Goal: Transaction & Acquisition: Book appointment/travel/reservation

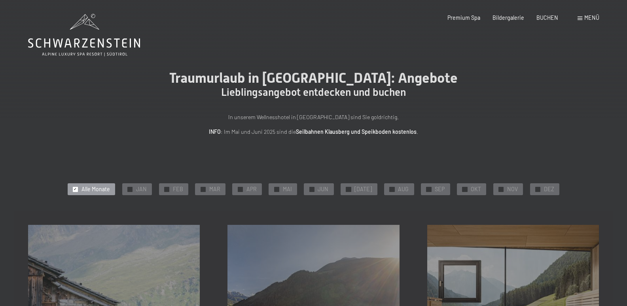
click at [233, 76] on span "Traumurlaub in Südtirol: Angebote" at bounding box center [313, 78] width 288 height 16
drag, startPoint x: 170, startPoint y: 112, endPoint x: 169, endPoint y: 141, distance: 29.3
drag, startPoint x: 223, startPoint y: 187, endPoint x: 230, endPoint y: 186, distance: 6.7
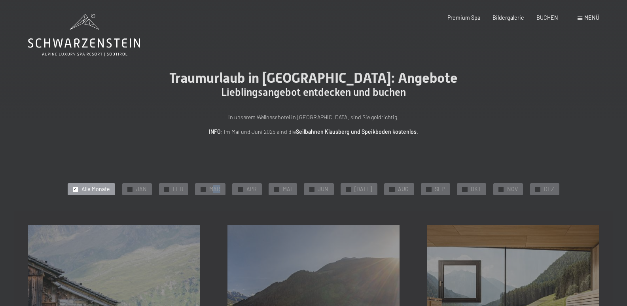
click at [230, 186] on div "✓ Alle Monate ✓ JAN ✓ FEB ✓ MAR ✓ APR ✓ MAI ✓ JUN ✓ JUL ✓ AUG ✓ SEP ✓ OKT ✓ NOV…" at bounding box center [313, 189] width 571 height 15
drag, startPoint x: 452, startPoint y: 163, endPoint x: 485, endPoint y: 155, distance: 34.1
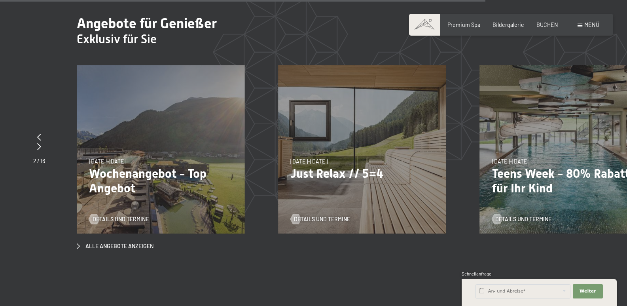
scroll to position [2636, 0]
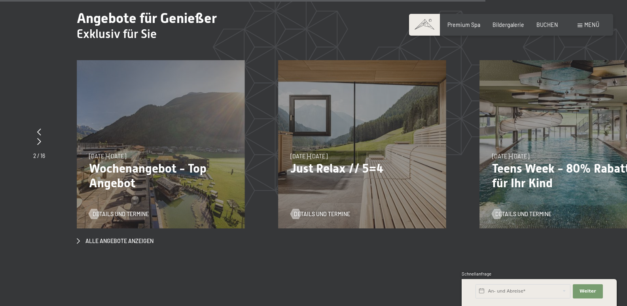
drag, startPoint x: 629, startPoint y: 17, endPoint x: 632, endPoint y: 212, distance: 194.6
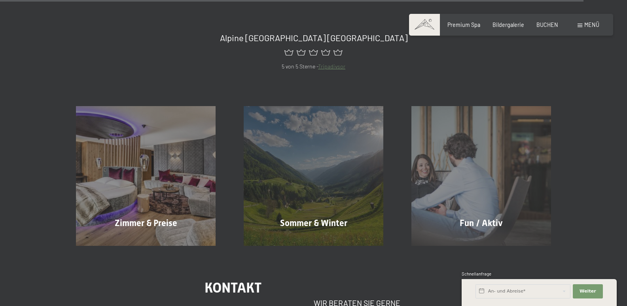
scroll to position [3202, 0]
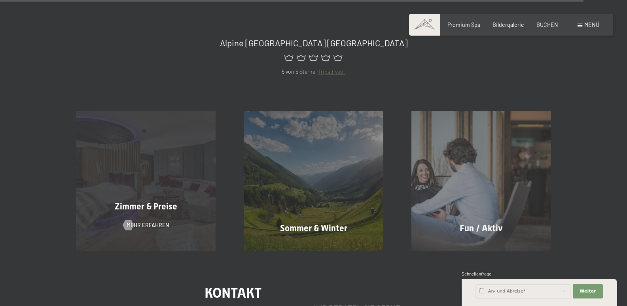
click at [187, 185] on div "Zimmer & Preise Mehr erfahren" at bounding box center [146, 181] width 168 height 140
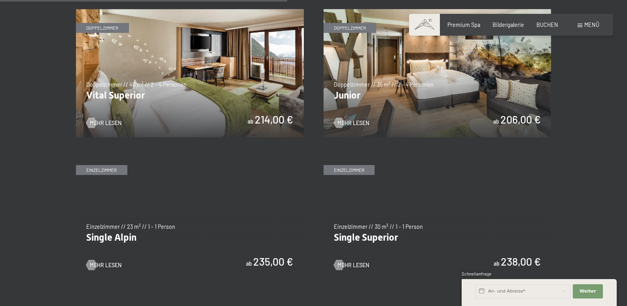
scroll to position [1018, 0]
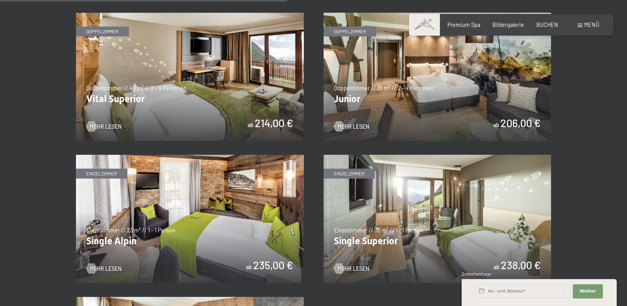
click at [180, 87] on img at bounding box center [190, 77] width 228 height 128
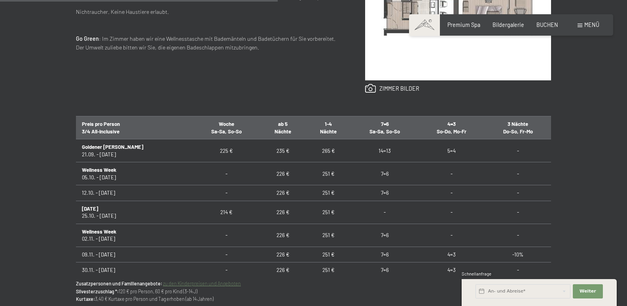
scroll to position [414, 0]
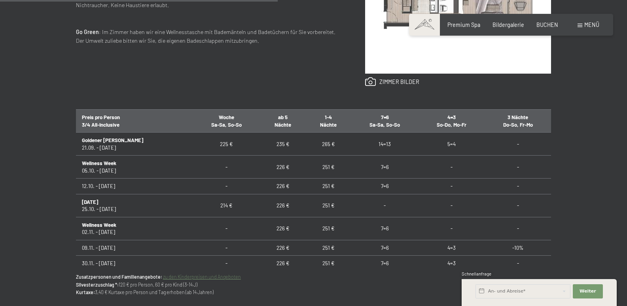
click at [160, 194] on td "Allerheiligen 25.10. - 02.11.25" at bounding box center [134, 205] width 117 height 23
click at [159, 204] on td "Allerheiligen 25.10. - 02.11.25" at bounding box center [134, 205] width 117 height 23
click at [92, 207] on td "Allerheiligen 25.10. - 02.11.25" at bounding box center [134, 205] width 117 height 23
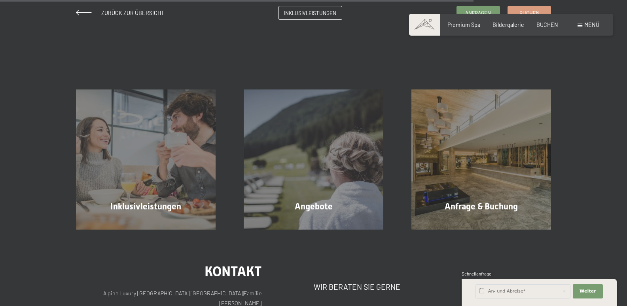
scroll to position [735, 0]
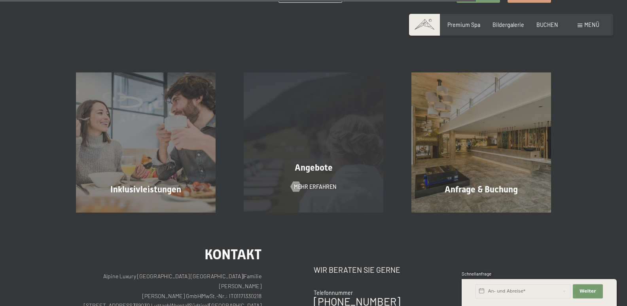
click at [306, 153] on div "Angebote Mehr erfahren" at bounding box center [314, 142] width 168 height 140
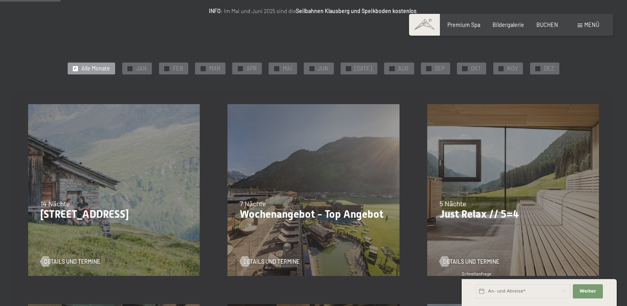
scroll to position [108, 0]
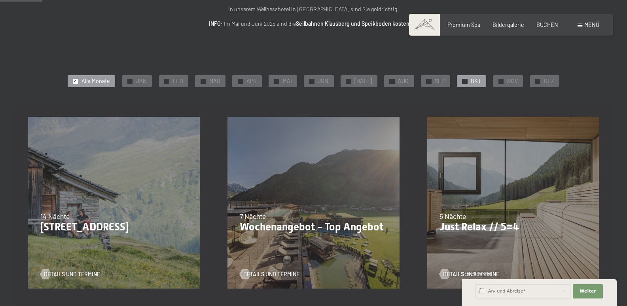
click at [471, 80] on span "OKT" at bounding box center [476, 81] width 10 height 8
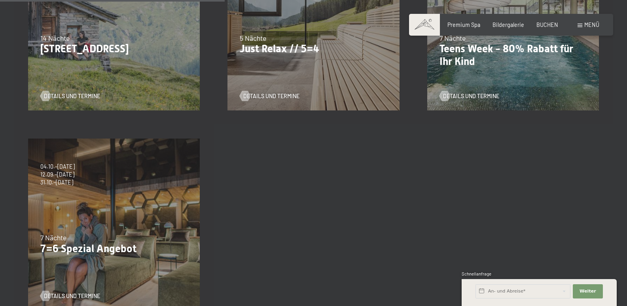
scroll to position [299, 0]
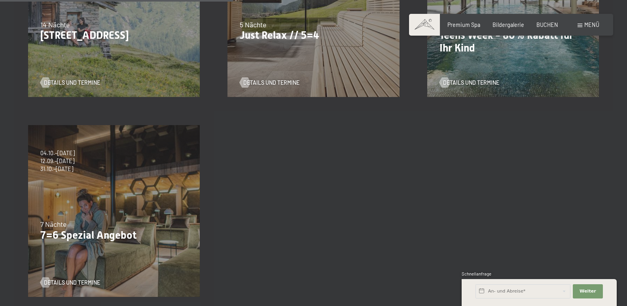
click at [88, 45] on div "21.09.–05.10.2025 27.06.–09.08.2026 29.08.–13.09.2026 14 Nächte Bleibe 14, zahl…" at bounding box center [114, 11] width 200 height 200
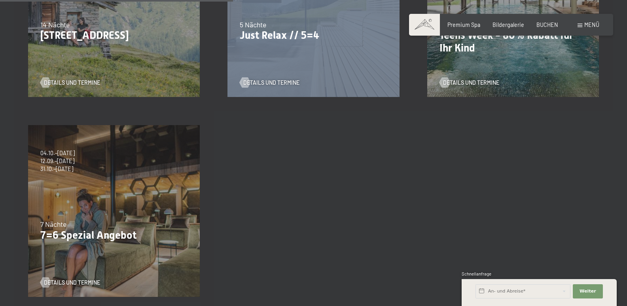
click at [88, 45] on div "21.09.–05.10.2025 27.06.–09.08.2026 29.08.–13.09.2026 14 Nächte Bleibe 14, zahl…" at bounding box center [114, 11] width 200 height 200
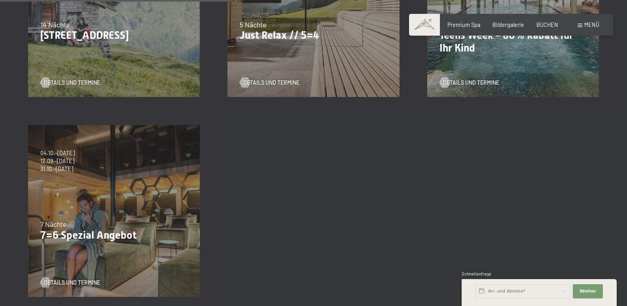
click at [88, 45] on div "21.09.–05.10.2025 27.06.–09.08.2026 29.08.–13.09.2026 14 Nächte Bleibe 14, zahl…" at bounding box center [114, 11] width 200 height 200
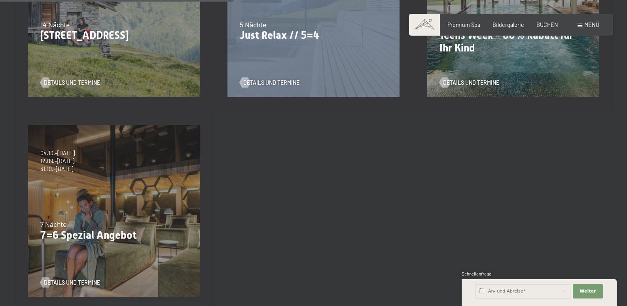
click at [88, 45] on div "21.09.–05.10.2025 27.06.–09.08.2026 29.08.–13.09.2026 14 Nächte Bleibe 14, zahl…" at bounding box center [114, 11] width 200 height 200
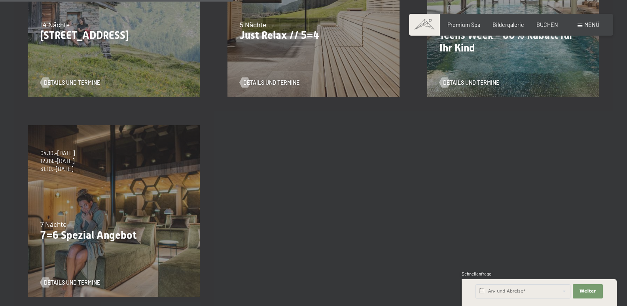
click at [97, 54] on div "21.09.–05.10.2025 27.06.–09.08.2026 29.08.–13.09.2026 14 Nächte Bleibe 14, zahl…" at bounding box center [114, 11] width 200 height 200
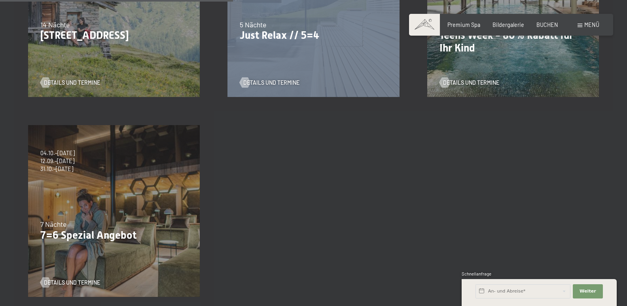
click at [97, 54] on div "21.09.–05.10.2025 27.06.–09.08.2026 29.08.–13.09.2026 14 Nächte Bleibe 14, zahl…" at bounding box center [114, 11] width 200 height 200
click at [66, 80] on span "Details und Termine" at bounding box center [80, 83] width 56 height 8
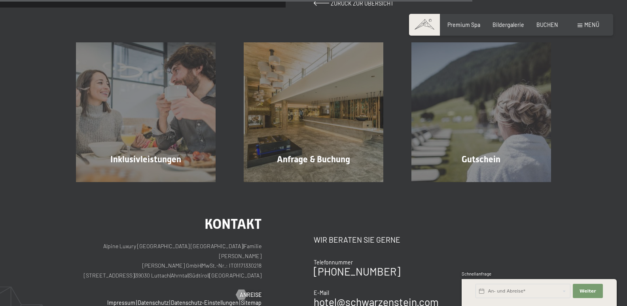
scroll to position [495, 0]
